Goal: Navigation & Orientation: Find specific page/section

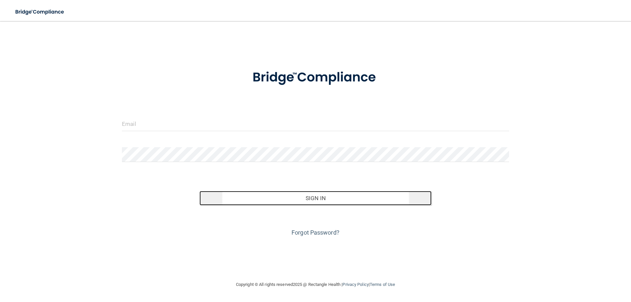
click at [308, 196] on button "Sign In" at bounding box center [316, 198] width 232 height 14
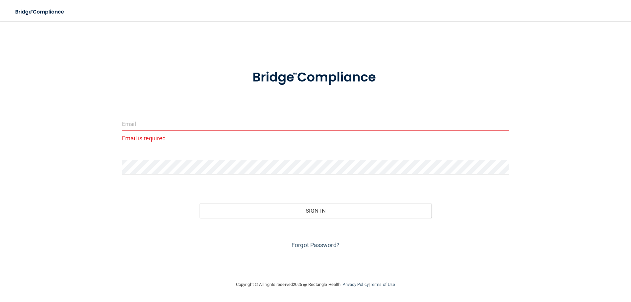
click at [172, 128] on input "email" at bounding box center [315, 123] width 387 height 15
type input "[EMAIL_ADDRESS][DOMAIN_NAME]"
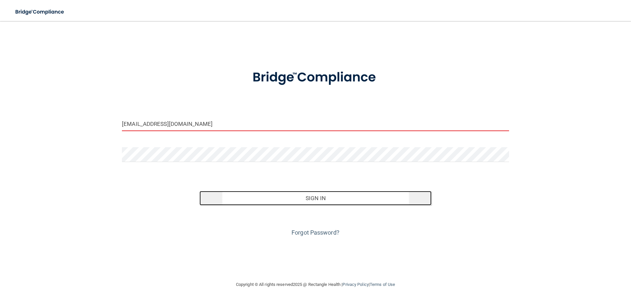
click at [310, 198] on button "Sign In" at bounding box center [316, 198] width 232 height 14
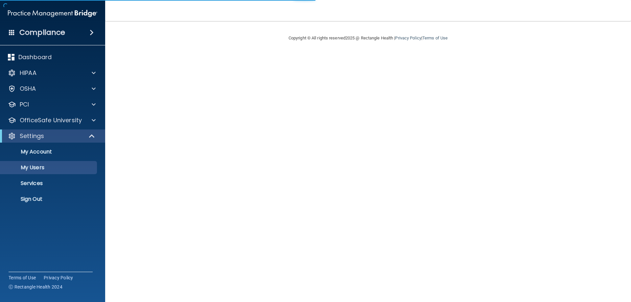
select select "20"
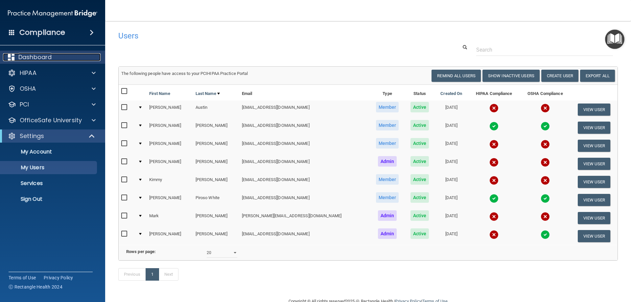
click at [53, 56] on div "Dashboard" at bounding box center [44, 57] width 82 height 8
